Goal: Entertainment & Leisure: Consume media (video, audio)

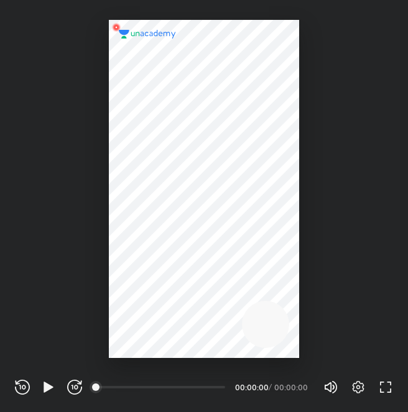
scroll to position [412, 408]
click at [168, 172] on div at bounding box center [204, 189] width 190 height 338
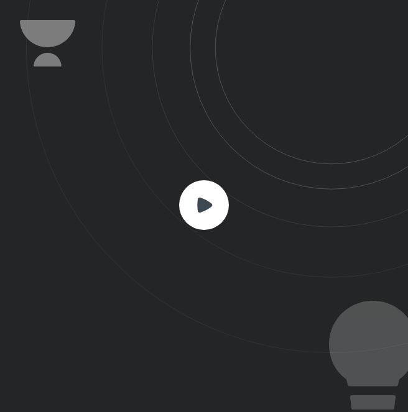
click at [198, 203] on icon at bounding box center [204, 204] width 15 height 15
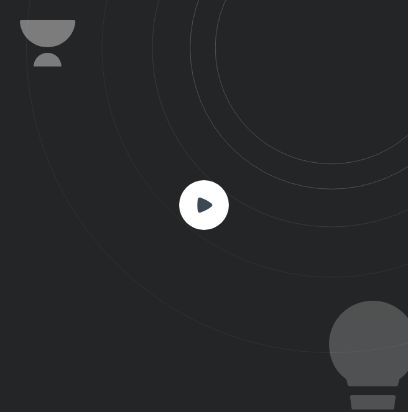
click at [198, 203] on icon at bounding box center [204, 204] width 15 height 15
click at [407, 0] on html "CONNECTING TO 's CLASS REWIND (J) PLAY (K) FORWARD (L) 00:00 00:00:00 / 00:00:0…" at bounding box center [204, 0] width 408 height 0
